Goal: Complete application form

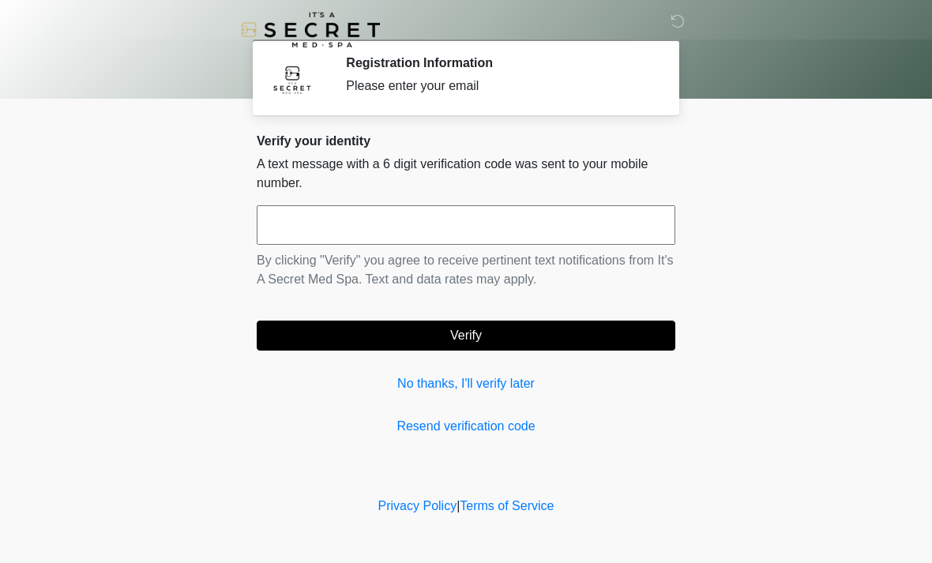
click at [284, 231] on input "text" at bounding box center [466, 224] width 419 height 39
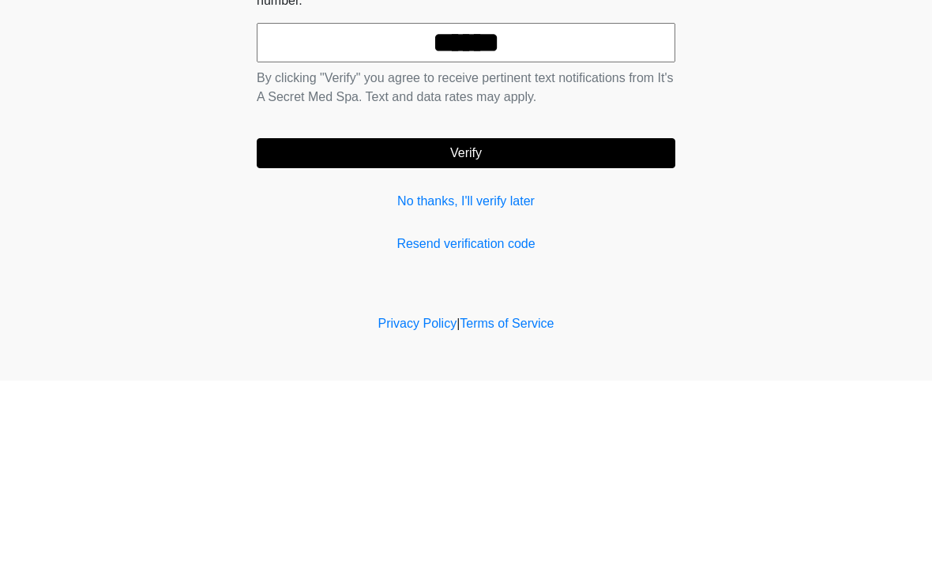
type input "******"
click at [469, 321] on button "Verify" at bounding box center [466, 336] width 419 height 30
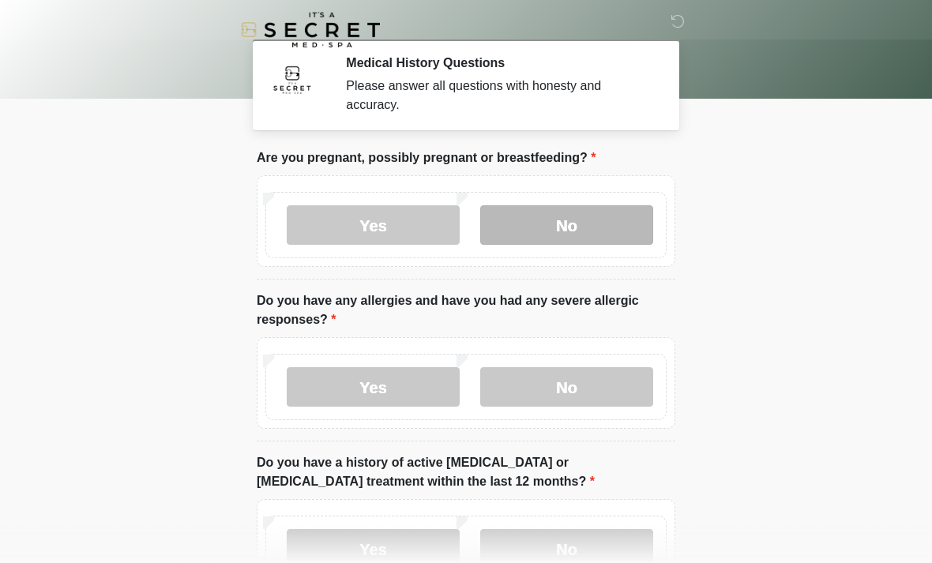
click at [583, 223] on label "No" at bounding box center [566, 224] width 173 height 39
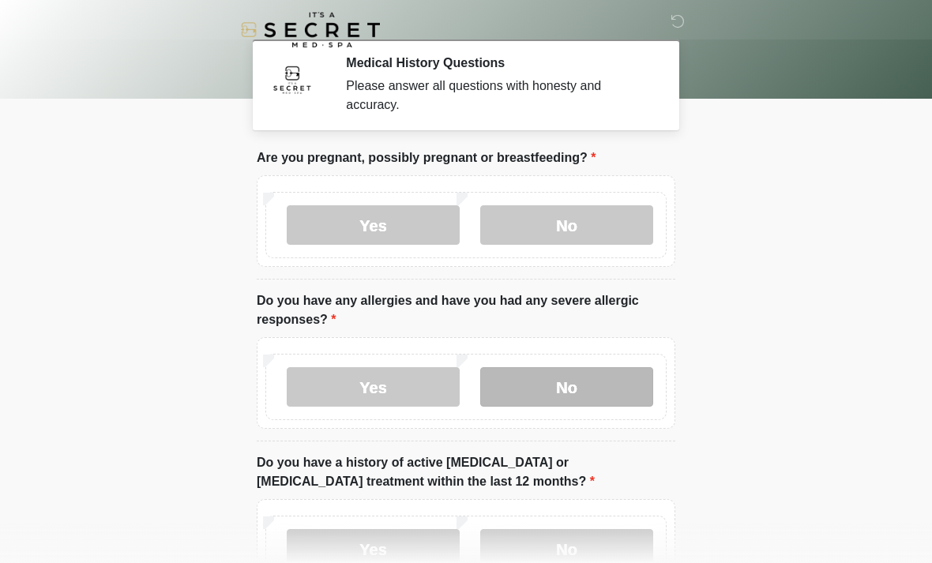
click at [570, 380] on label "No" at bounding box center [566, 386] width 173 height 39
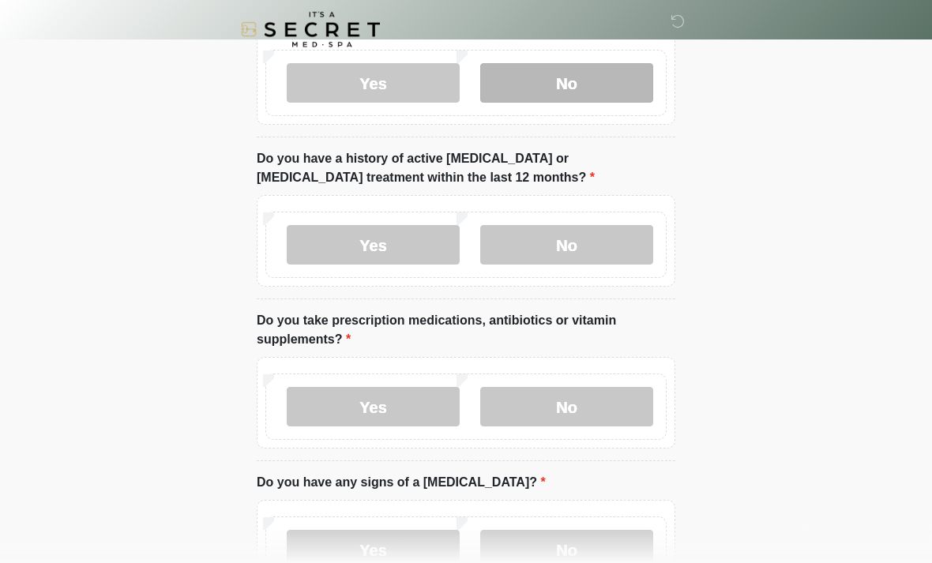
scroll to position [308, 0]
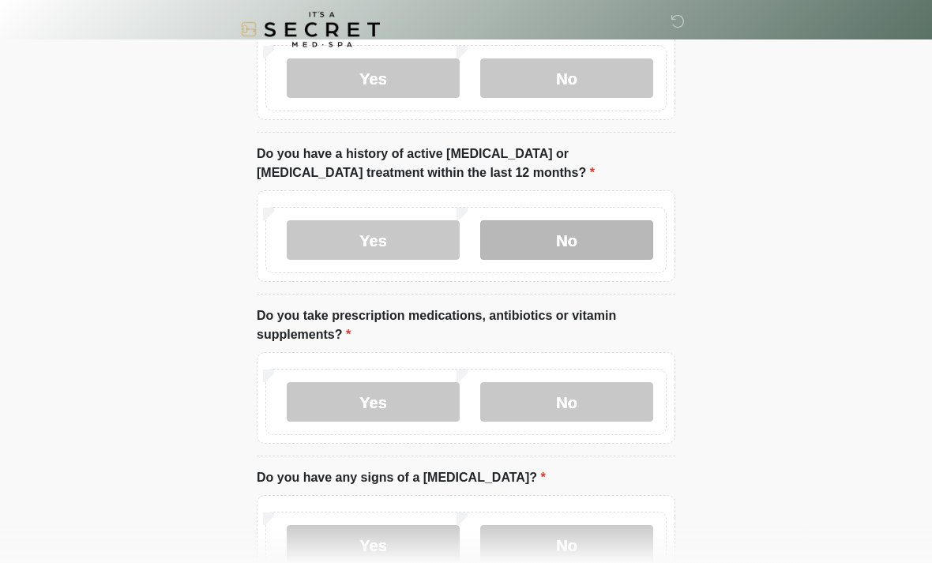
click at [562, 246] on label "No" at bounding box center [566, 240] width 173 height 39
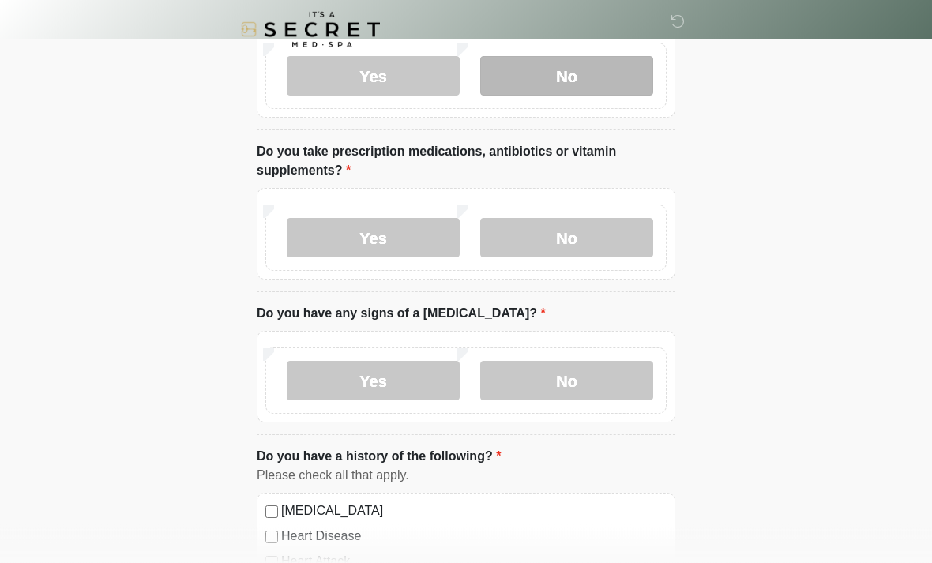
scroll to position [475, 0]
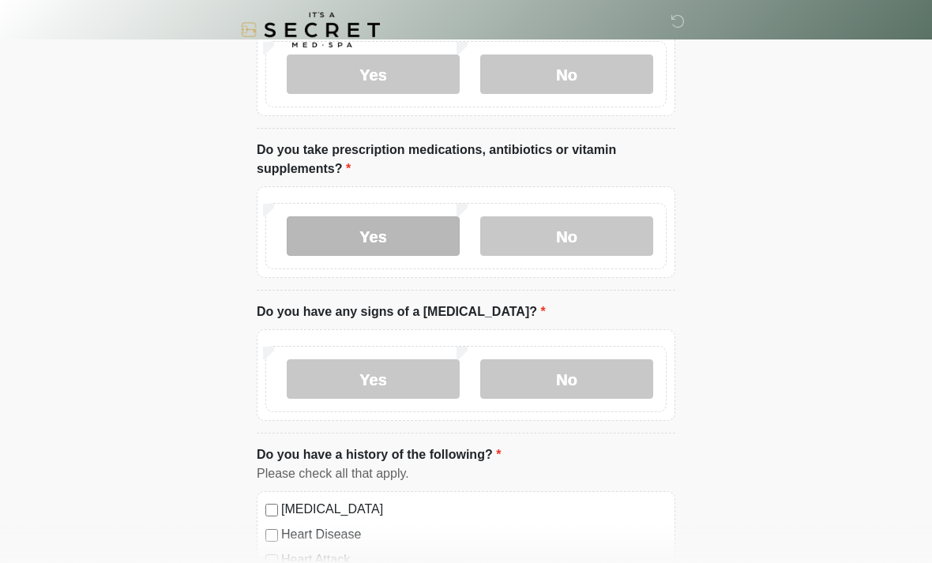
click at [407, 235] on label "Yes" at bounding box center [373, 235] width 173 height 39
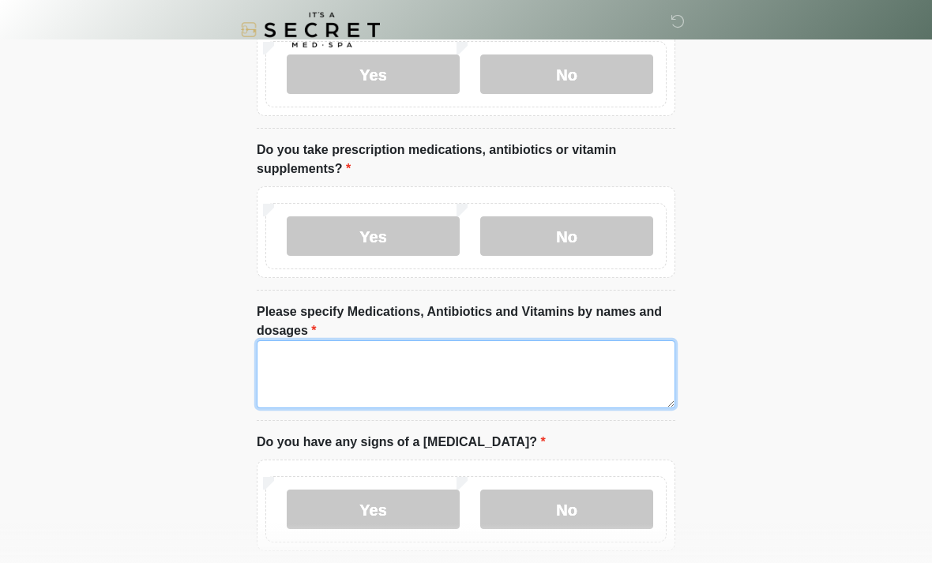
click at [293, 367] on textarea "Please specify Medications, Antibiotics and Vitamins by names and dosages" at bounding box center [466, 374] width 419 height 68
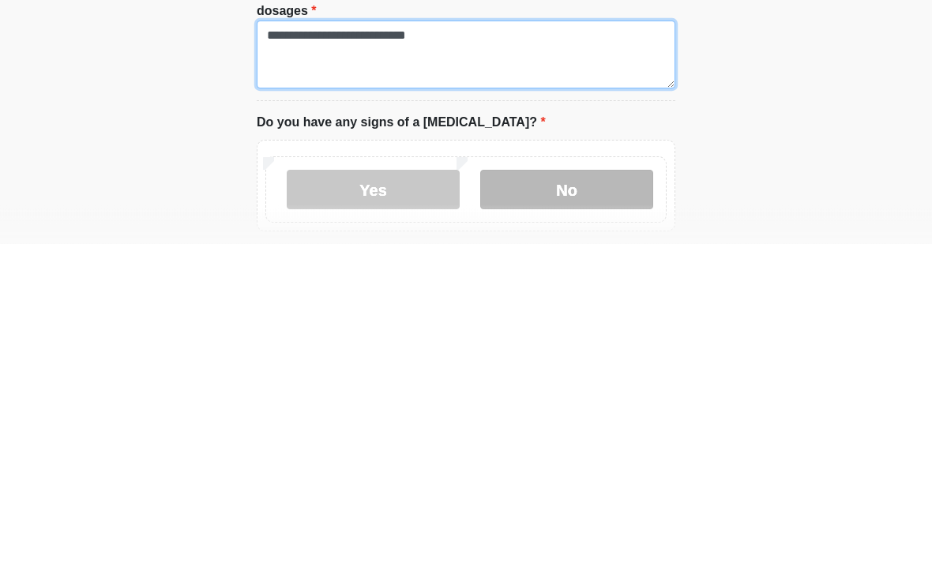
scroll to position [795, 0]
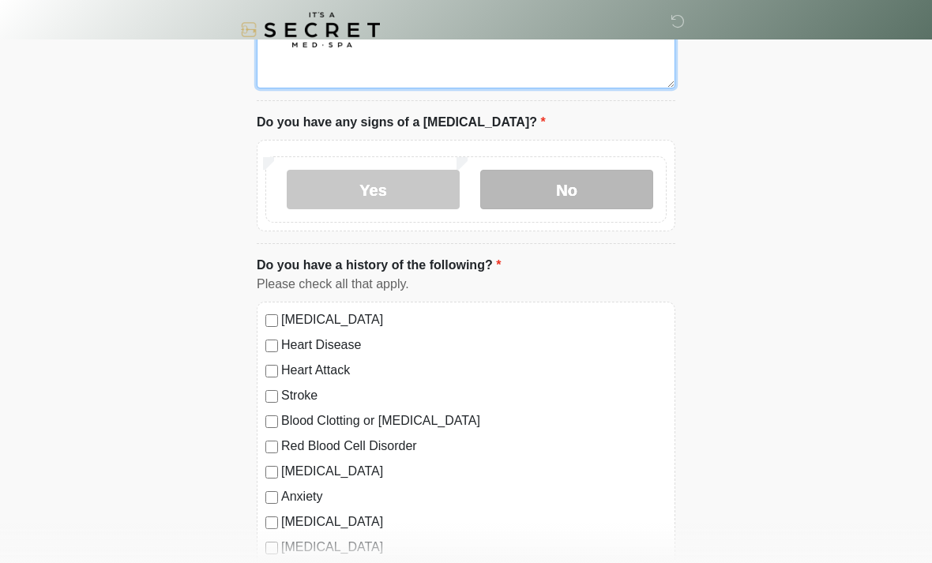
type textarea "**********"
click at [562, 179] on label "No" at bounding box center [566, 189] width 173 height 39
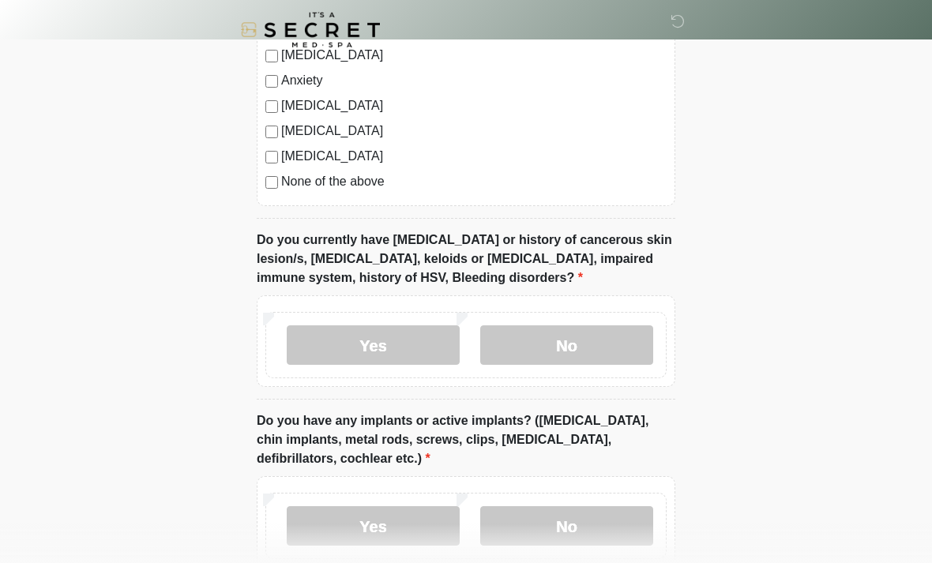
scroll to position [1234, 0]
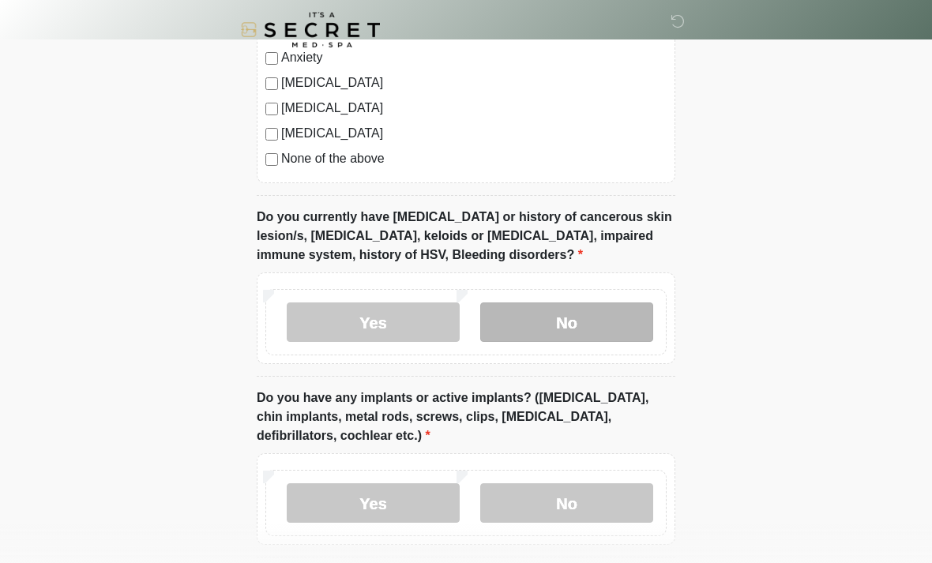
click at [585, 326] on label "No" at bounding box center [566, 322] width 173 height 39
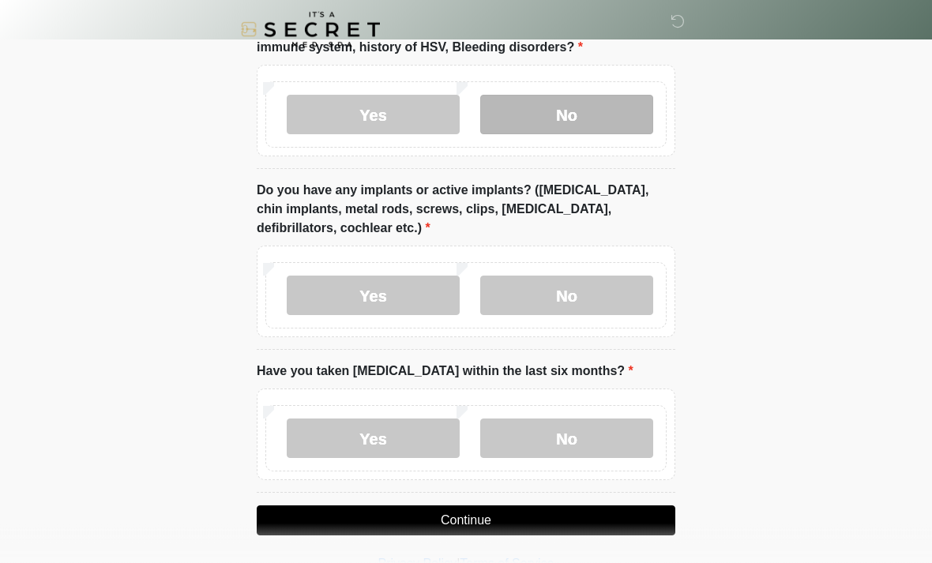
scroll to position [1445, 0]
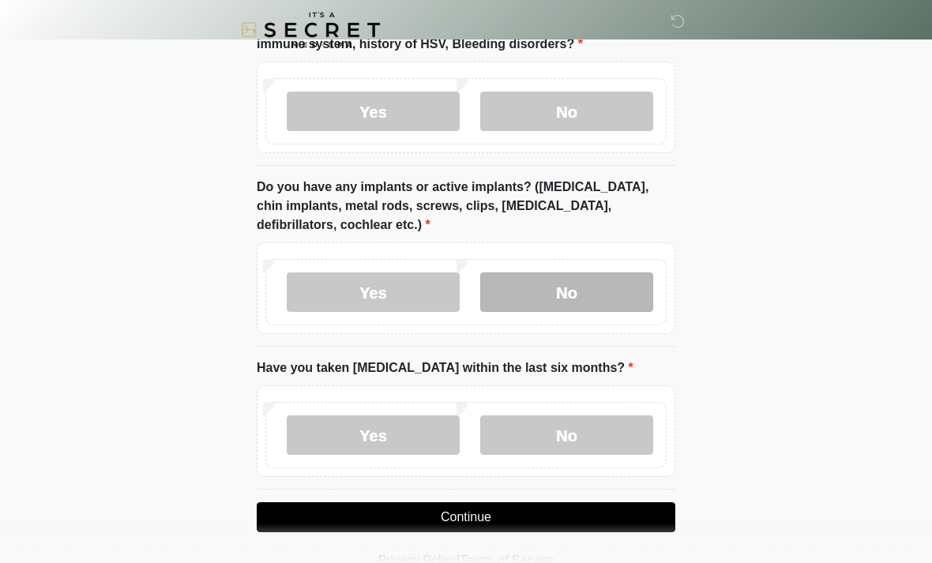
click at [583, 288] on label "No" at bounding box center [566, 292] width 173 height 39
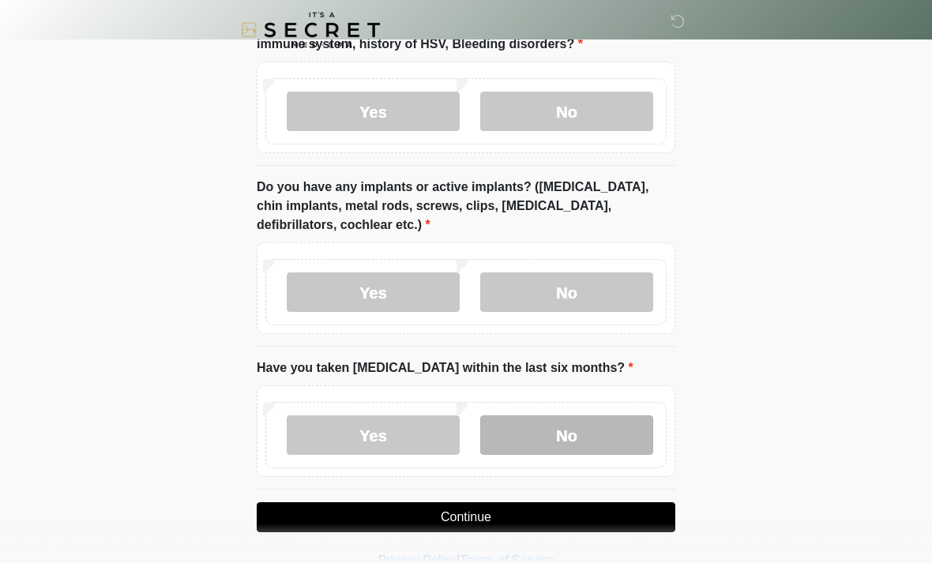
click at [561, 434] on label "No" at bounding box center [566, 435] width 173 height 39
click at [580, 516] on button "Continue" at bounding box center [466, 517] width 419 height 30
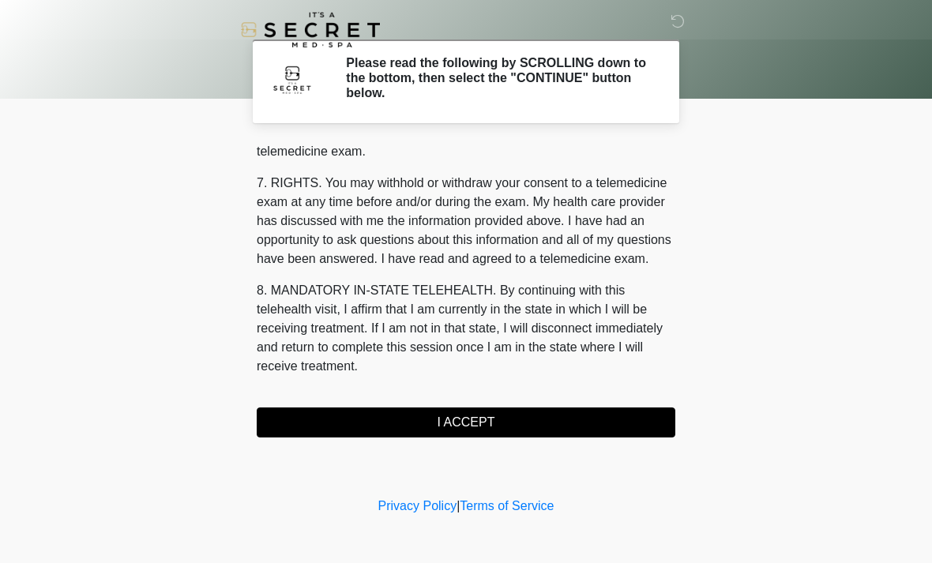
scroll to position [669, 0]
click at [474, 418] on button "I ACCEPT" at bounding box center [466, 423] width 419 height 30
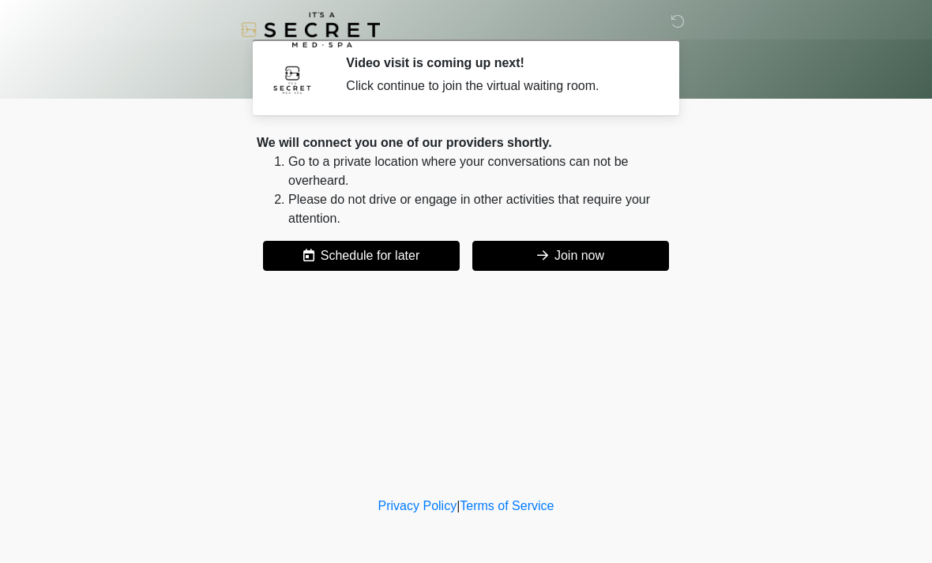
click at [554, 252] on button "Join now" at bounding box center [570, 256] width 197 height 30
